Goal: Find specific page/section: Find specific page/section

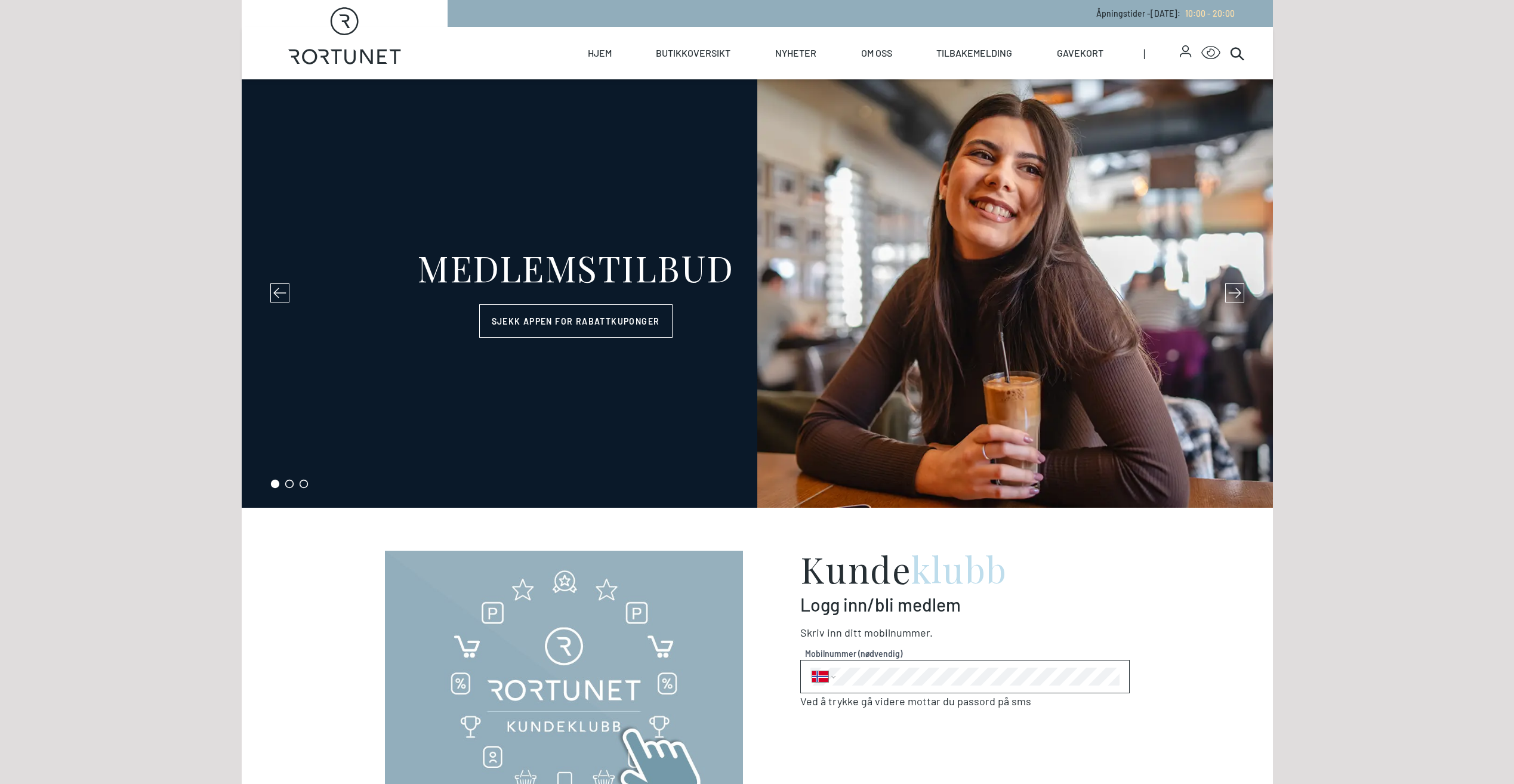
select select "NO"
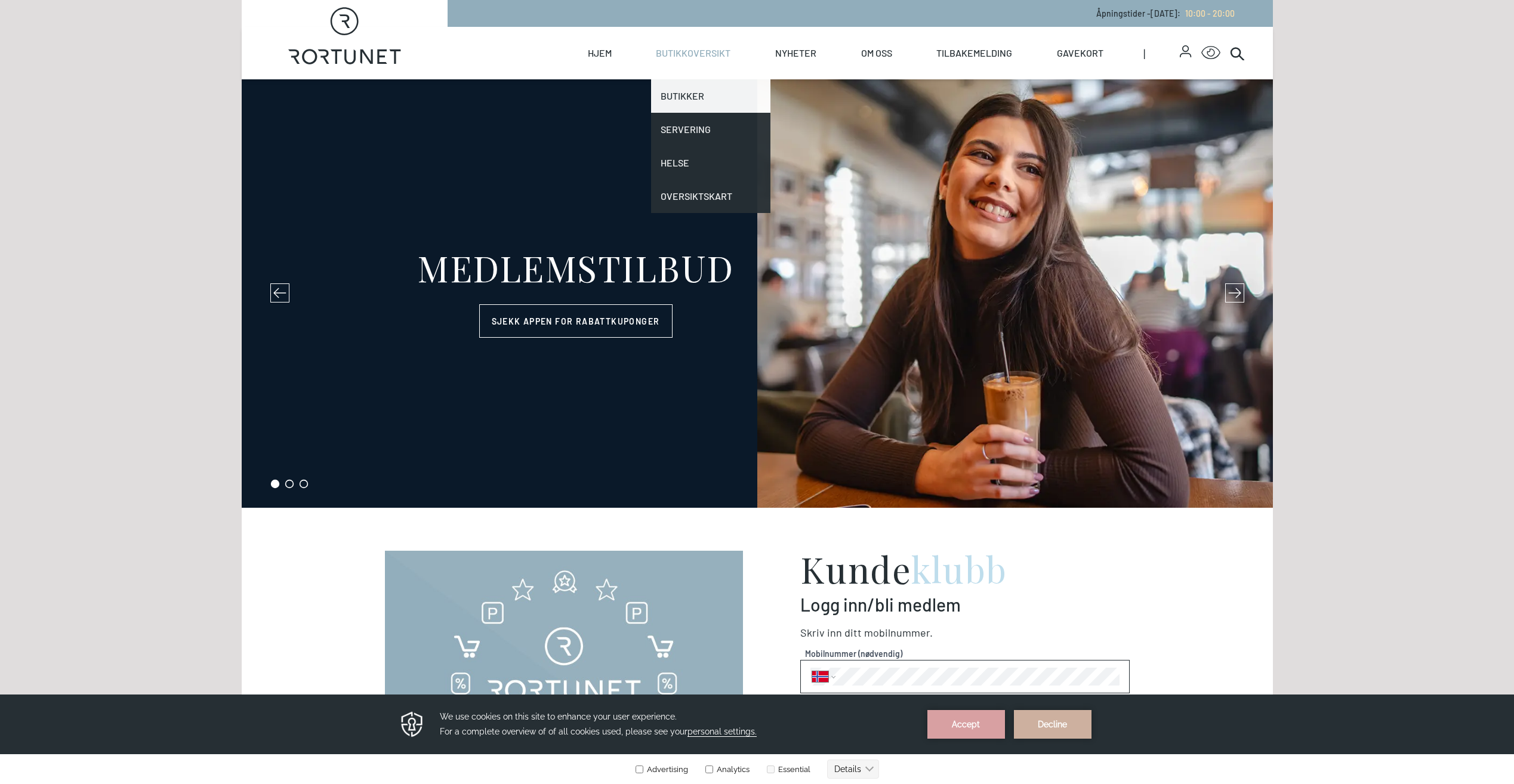
click at [691, 95] on link "Butikker" at bounding box center [711, 96] width 119 height 33
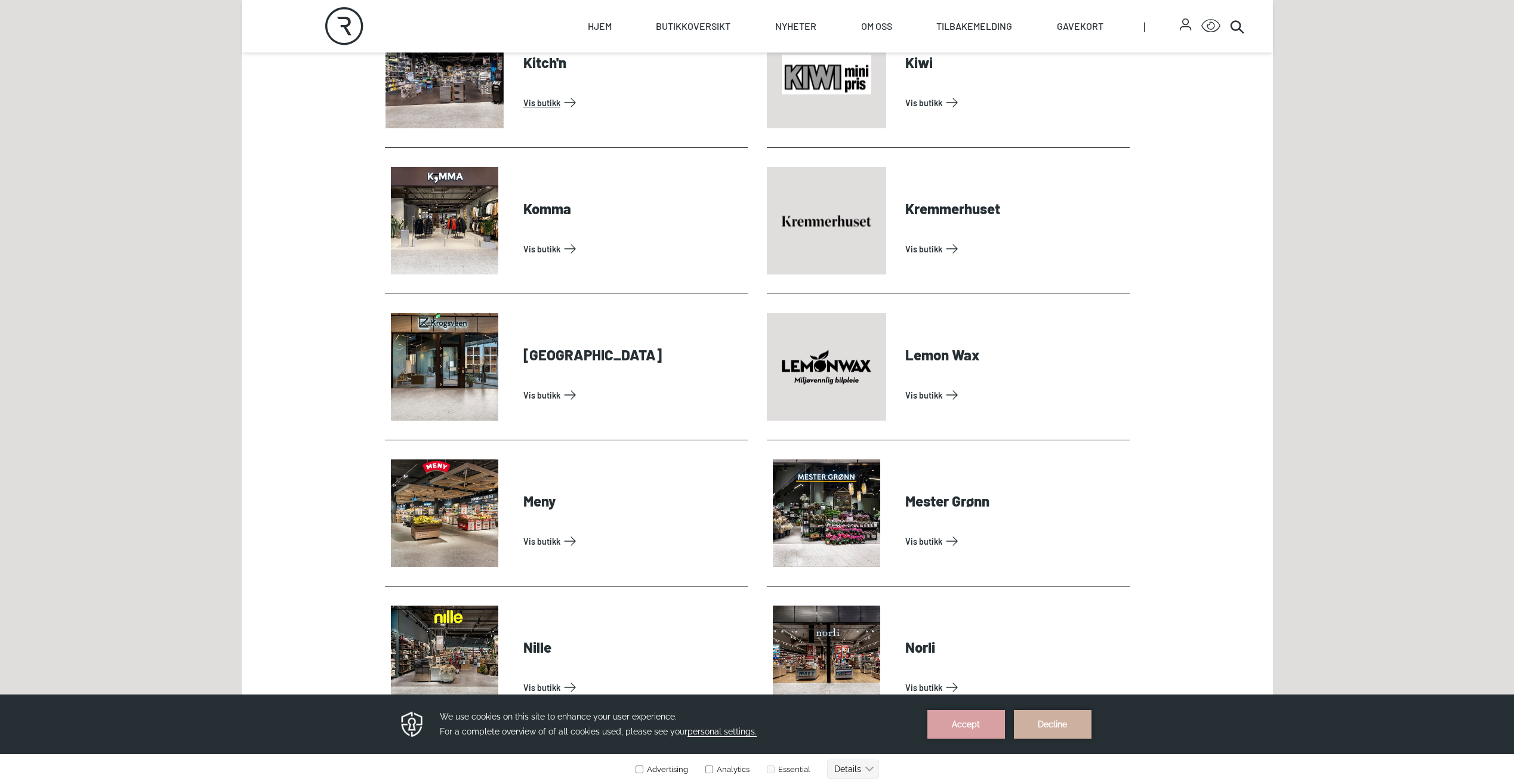
scroll to position [1661, 0]
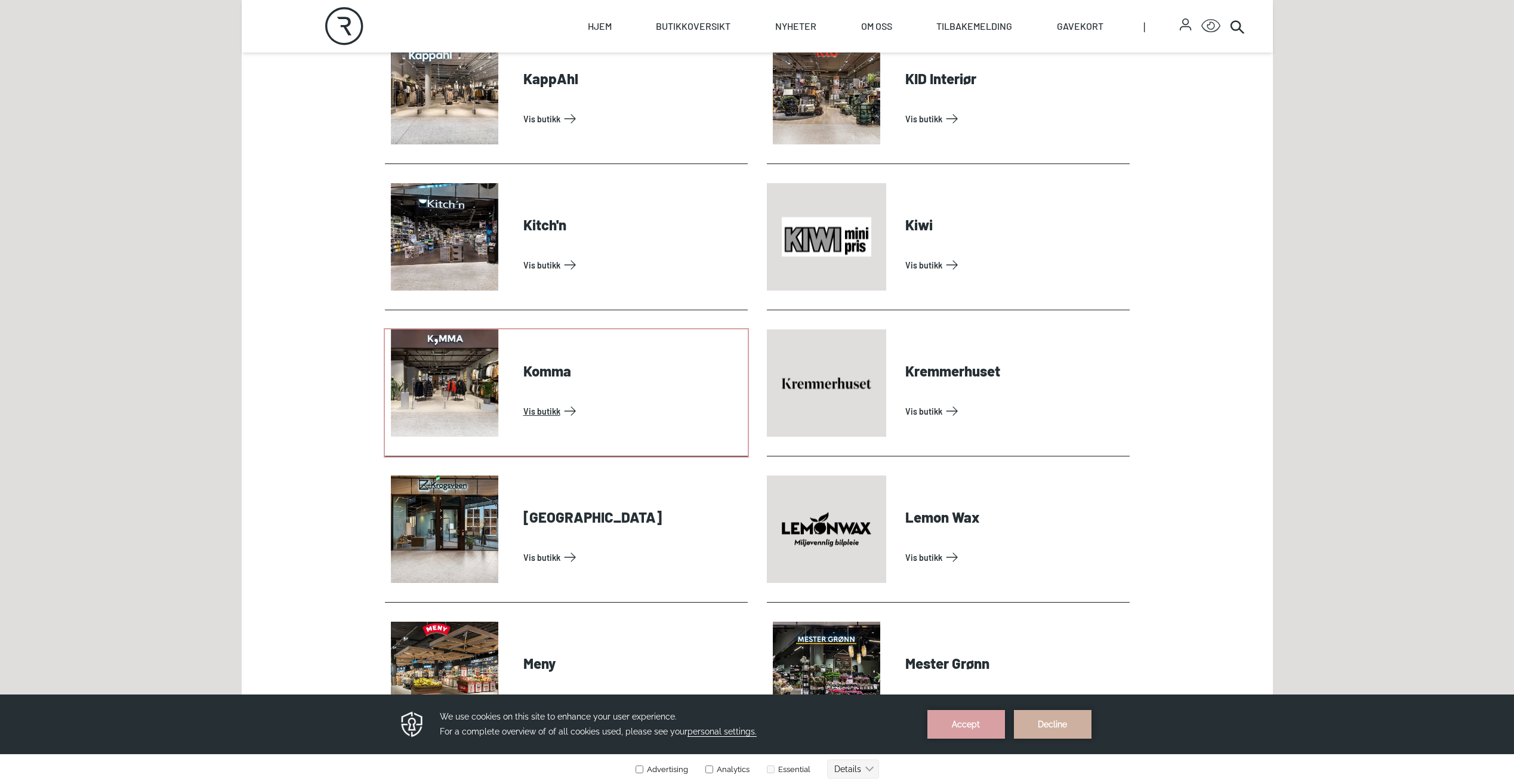
click at [523, 402] on link "Vis butikk" at bounding box center [633, 411] width 220 height 19
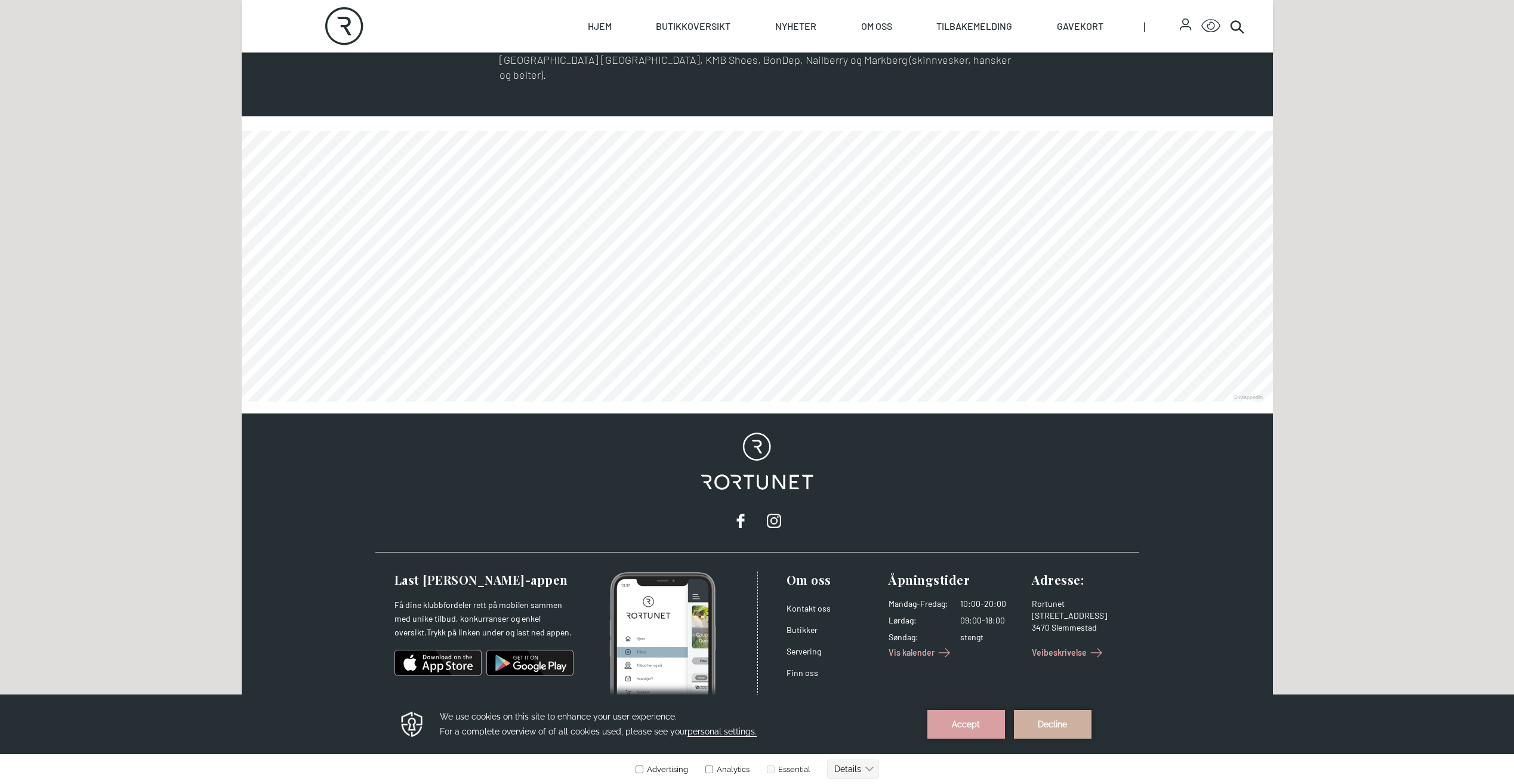
scroll to position [793, 0]
